Goal: Task Accomplishment & Management: Manage account settings

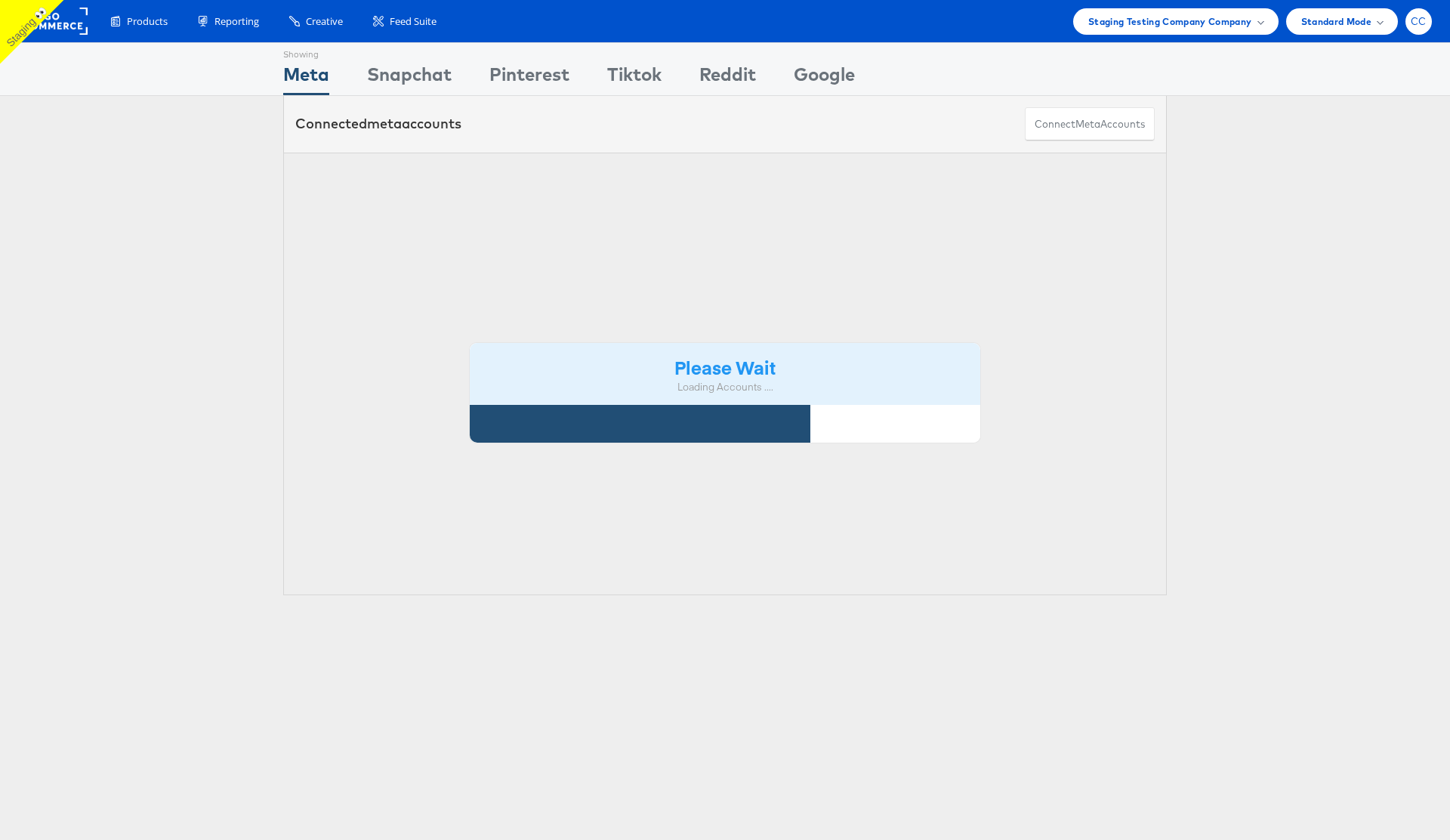
click at [1421, 25] on span "CC" at bounding box center [1419, 21] width 16 height 10
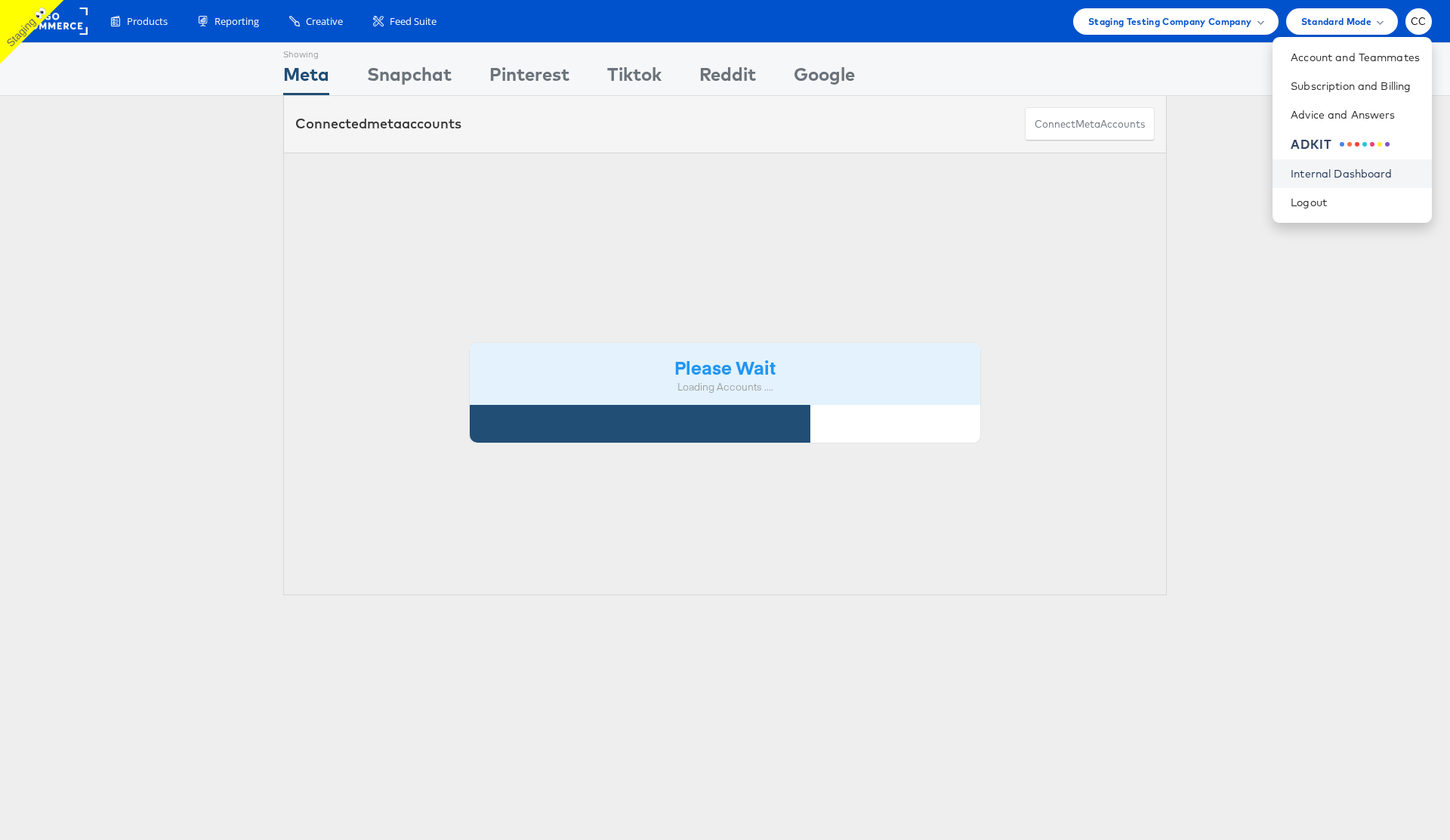
click at [1348, 176] on link "Internal Dashboard" at bounding box center [1355, 174] width 129 height 15
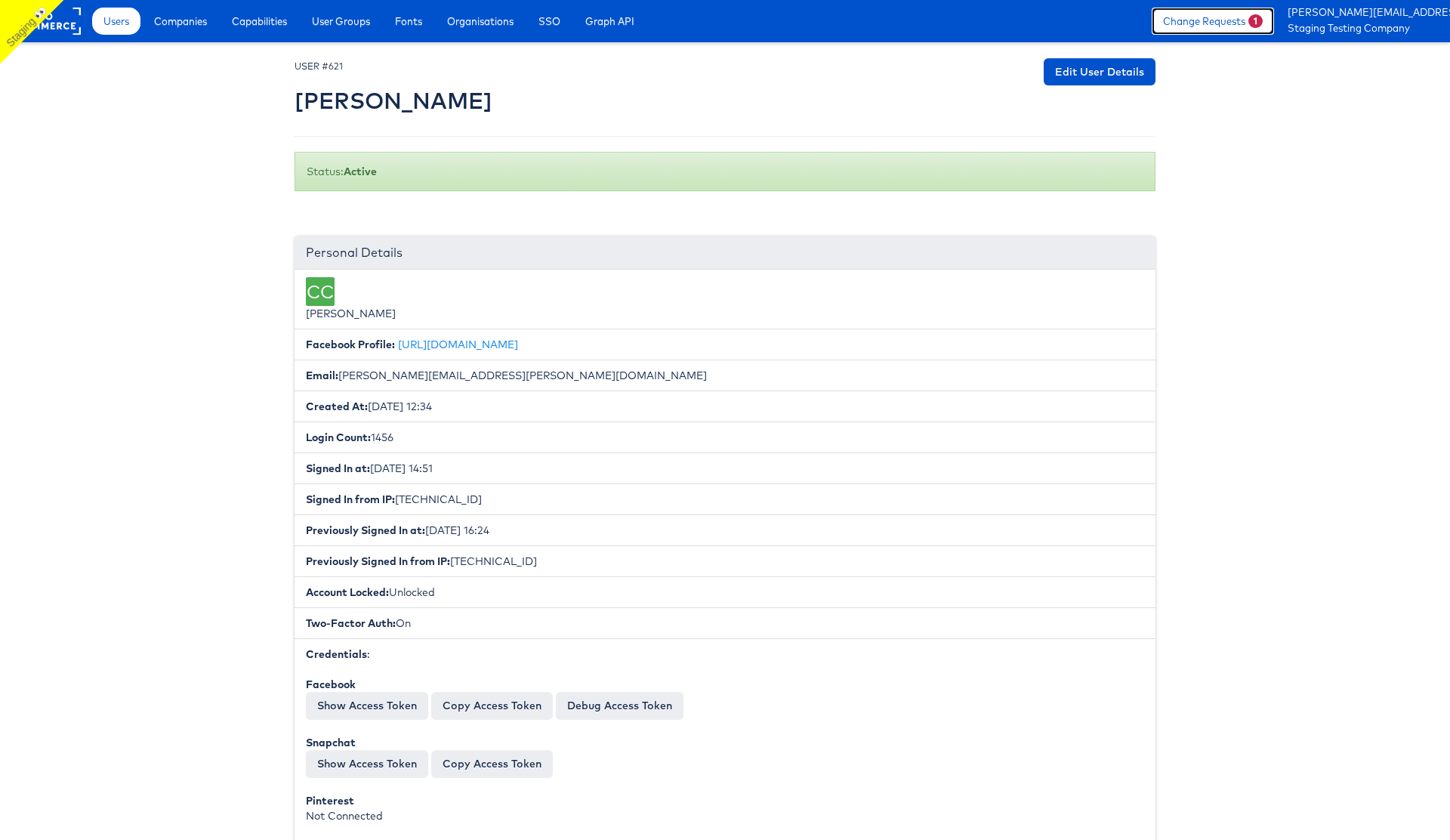
click at [1238, 24] on link "Change Requests 1" at bounding box center [1212, 21] width 123 height 28
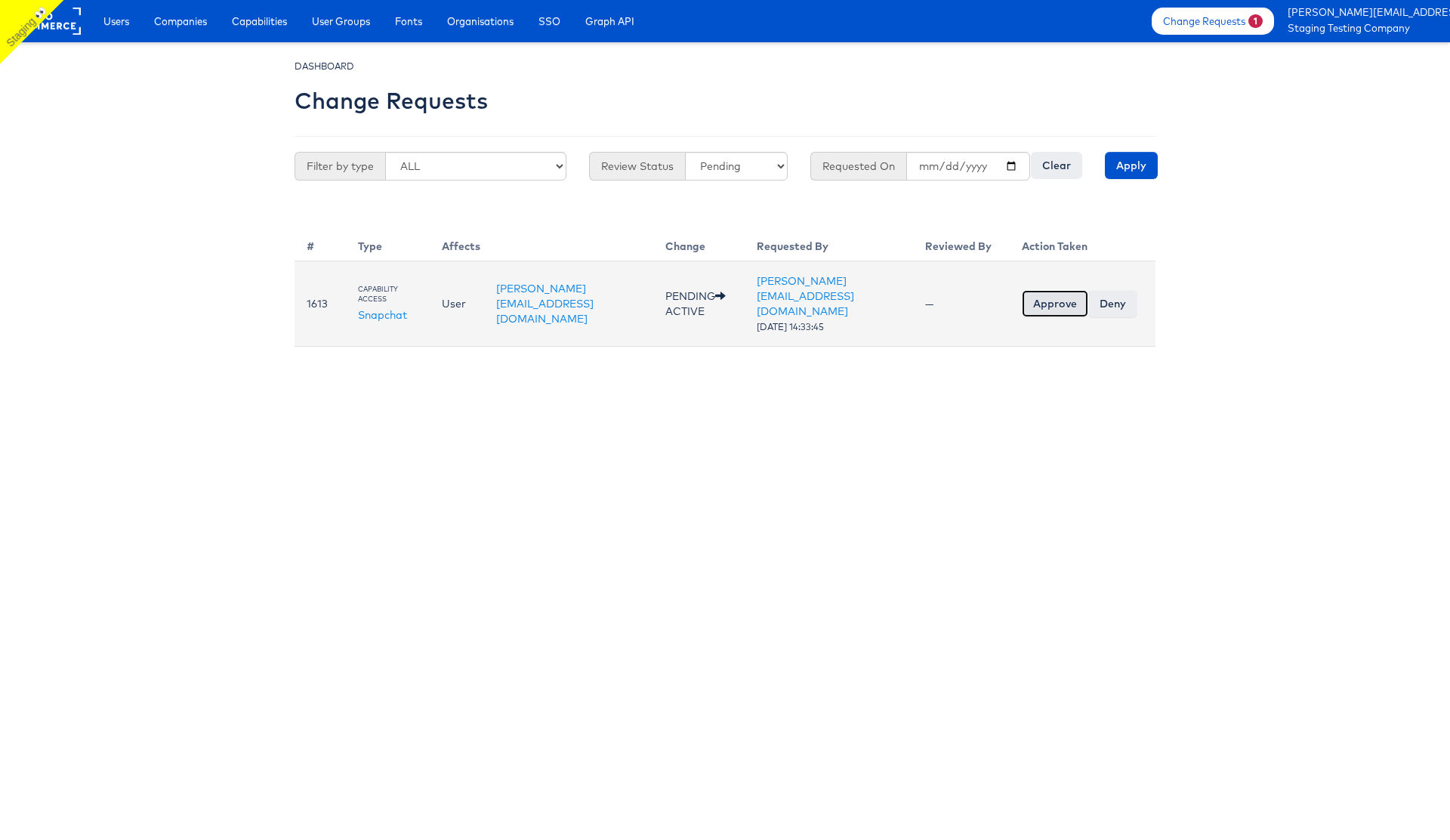
click at [1054, 293] on input "Approve" at bounding box center [1055, 303] width 67 height 28
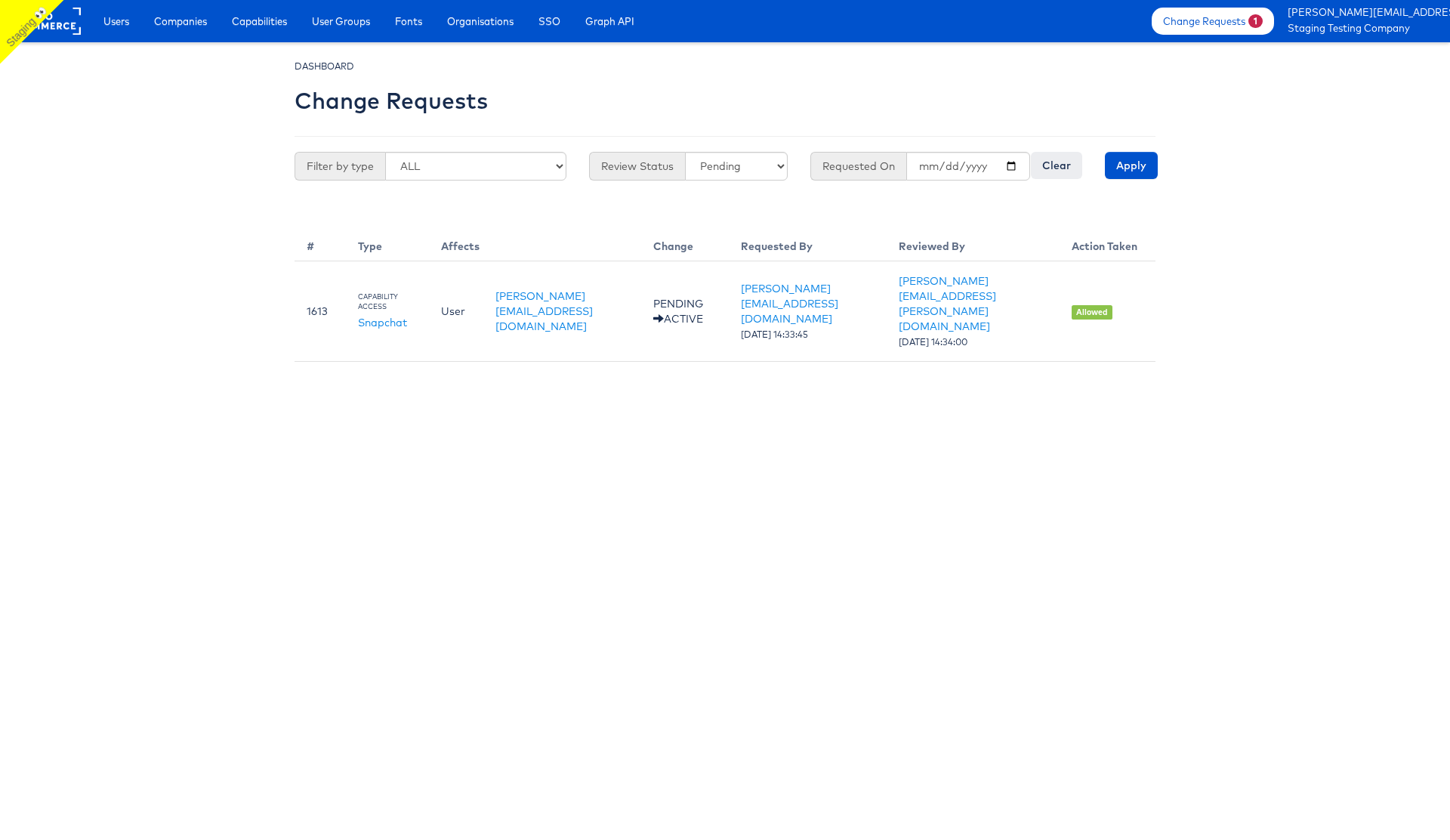
click at [1281, 186] on body "Users Companies Capabilities User Groups Fonts Organisations SSO Graph API Chan…" at bounding box center [725, 181] width 1450 height 362
